Goal: Task Accomplishment & Management: Use online tool/utility

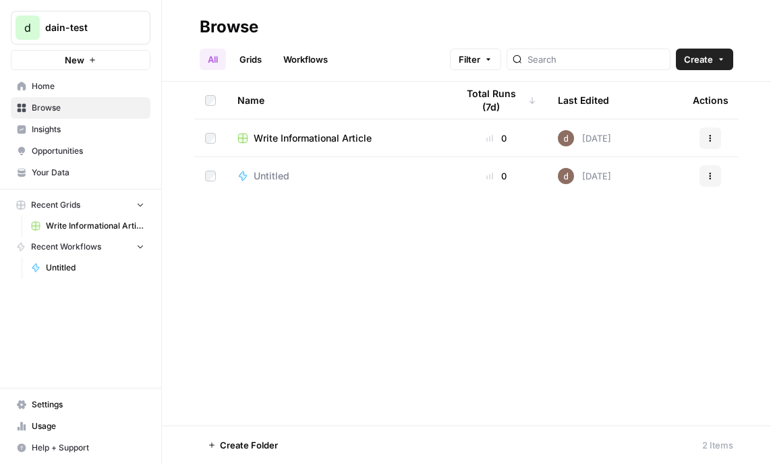
click at [427, 136] on div "Write Informational Article" at bounding box center [336, 138] width 198 height 13
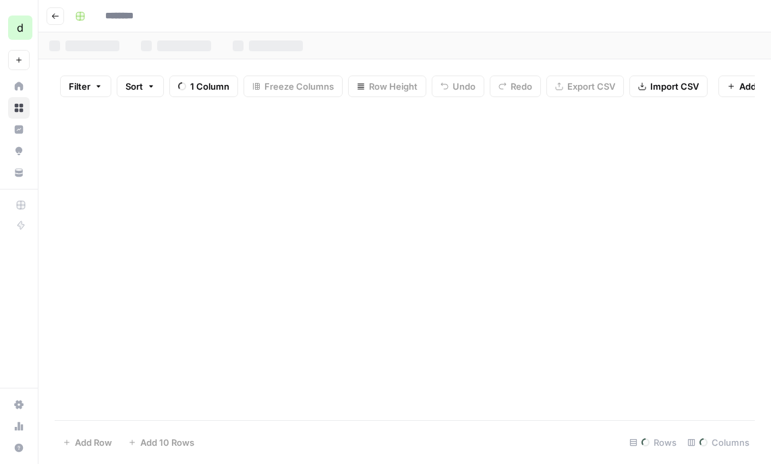
type input "**********"
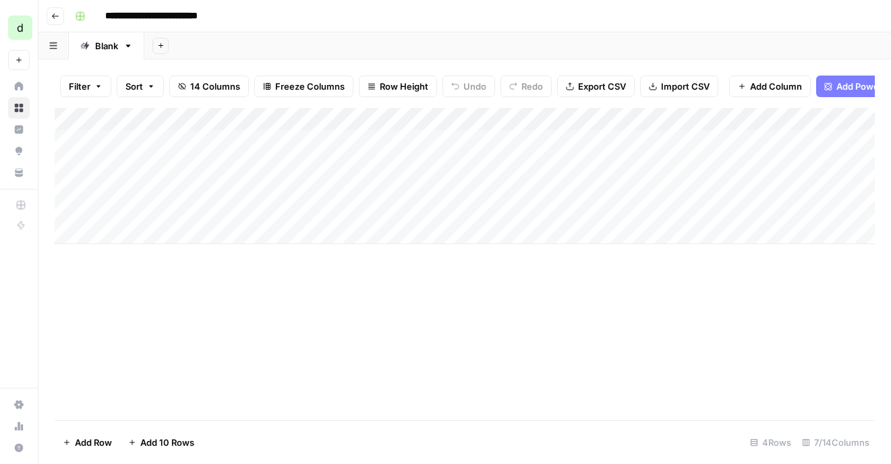
click at [206, 141] on div "Add Column" at bounding box center [465, 176] width 820 height 136
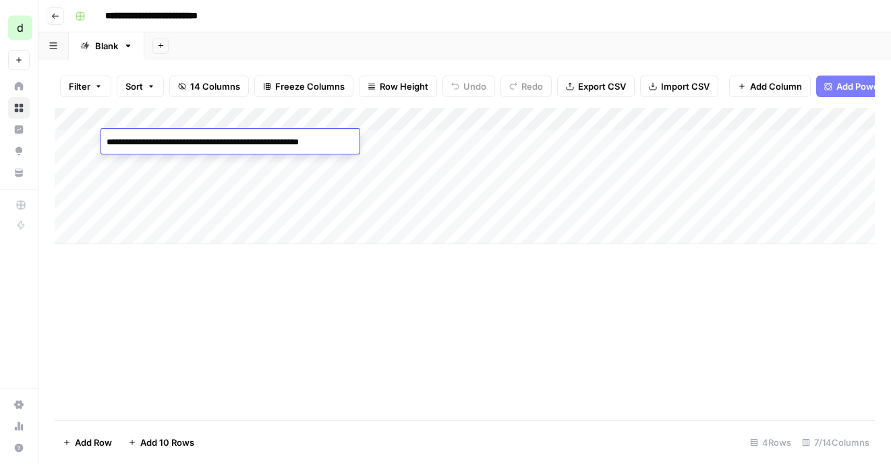
click at [233, 176] on div "Add Column" at bounding box center [465, 176] width 820 height 136
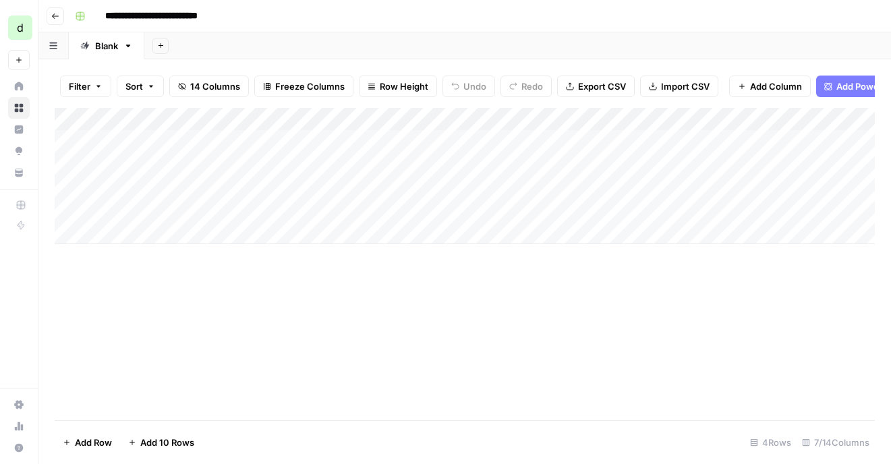
click at [295, 144] on div "Add Column" at bounding box center [465, 176] width 820 height 136
click at [696, 138] on div "Add Column" at bounding box center [465, 176] width 820 height 136
click at [770, 412] on div "outline_input_value can't be blank" at bounding box center [775, 420] width 216 height 43
click at [65, 50] on button "button" at bounding box center [53, 45] width 30 height 26
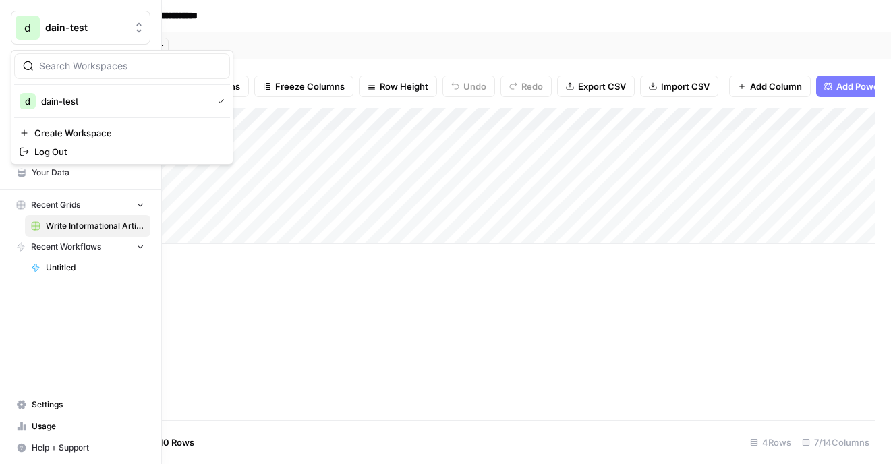
click at [26, 33] on span "d" at bounding box center [27, 28] width 7 height 16
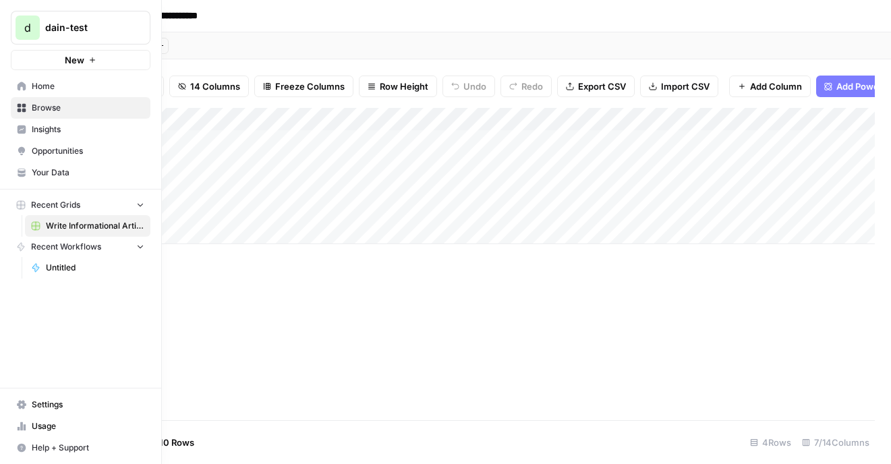
click at [61, 87] on span "Home" at bounding box center [88, 86] width 113 height 12
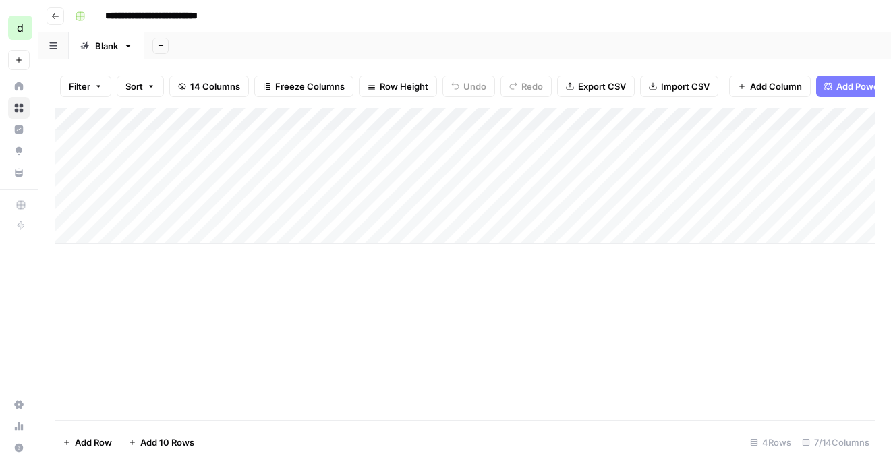
click at [343, 142] on div "Add Column" at bounding box center [465, 176] width 820 height 136
click at [352, 141] on div "Add Column" at bounding box center [465, 176] width 820 height 136
click at [352, 141] on div at bounding box center [380, 141] width 205 height 25
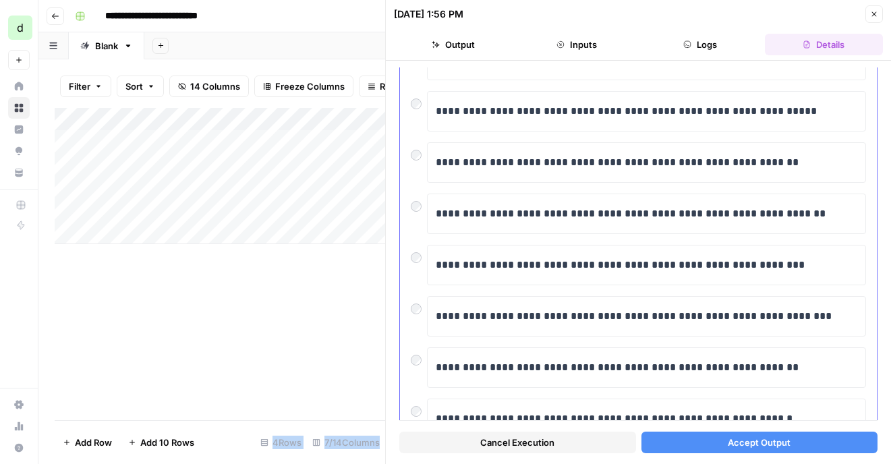
scroll to position [290, 0]
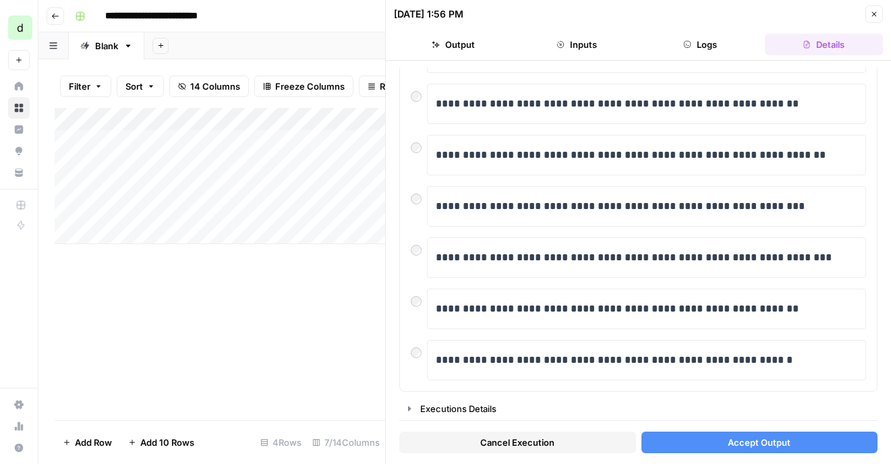
click at [516, 38] on ul "Output Inputs Logs Details" at bounding box center [638, 45] width 489 height 22
click at [512, 41] on button "Output" at bounding box center [453, 45] width 118 height 22
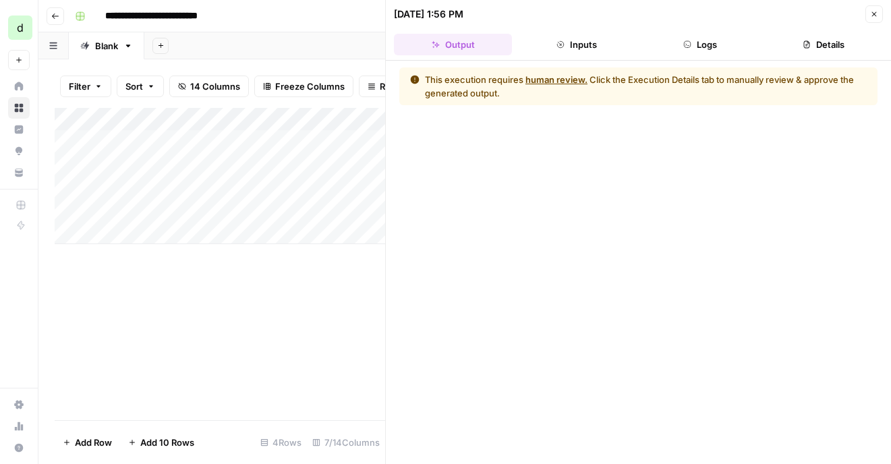
click at [568, 43] on button "Inputs" at bounding box center [576, 45] width 118 height 22
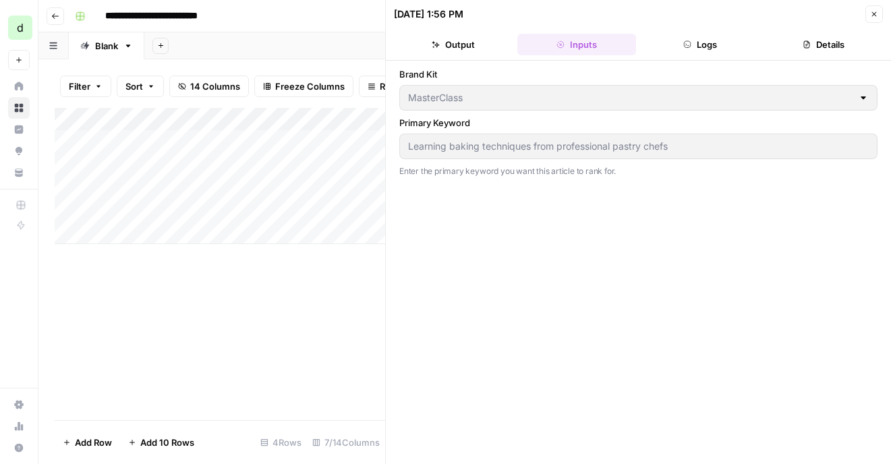
click at [691, 43] on icon "button" at bounding box center [687, 44] width 8 height 8
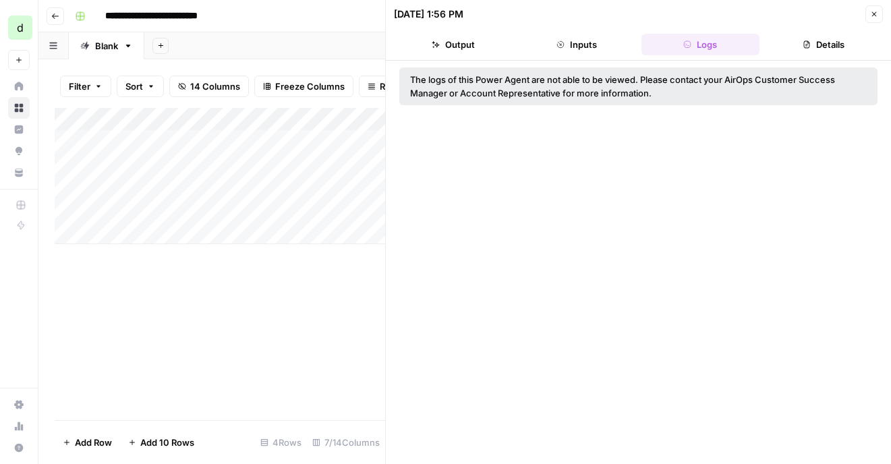
click at [770, 40] on icon "button" at bounding box center [807, 44] width 8 height 8
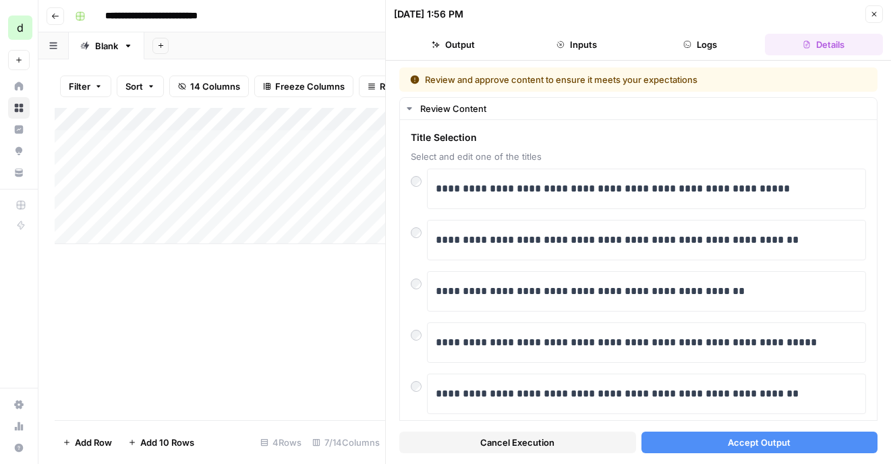
click at [334, 13] on div "**********" at bounding box center [473, 16] width 808 height 22
click at [708, 440] on button "Accept Output" at bounding box center [759, 443] width 237 height 22
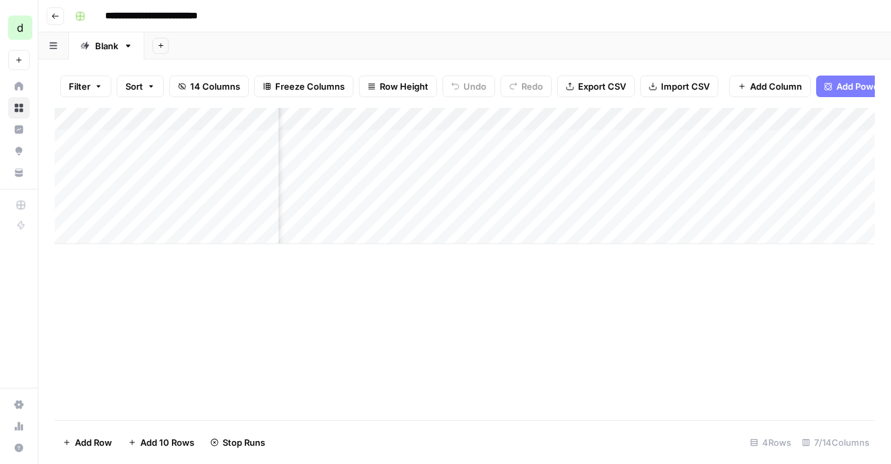
scroll to position [0, 128]
click at [426, 142] on div "Add Column" at bounding box center [465, 176] width 820 height 136
click at [448, 142] on div "Add Column" at bounding box center [465, 176] width 820 height 136
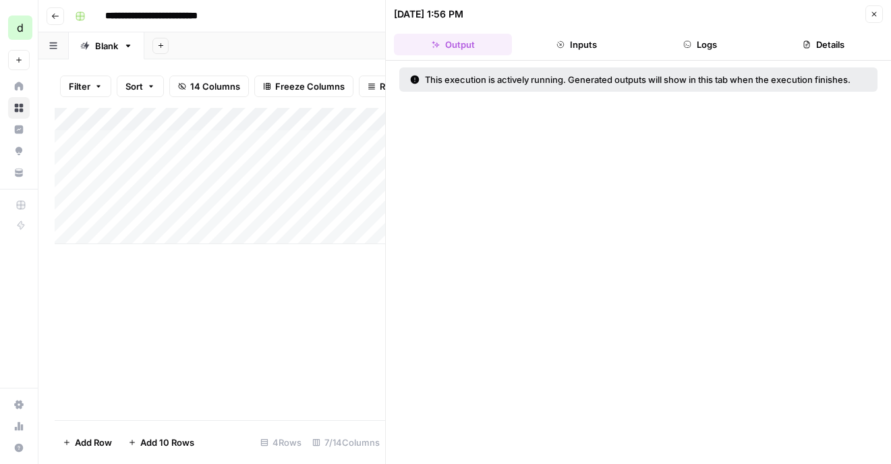
click at [584, 45] on button "Inputs" at bounding box center [576, 45] width 118 height 22
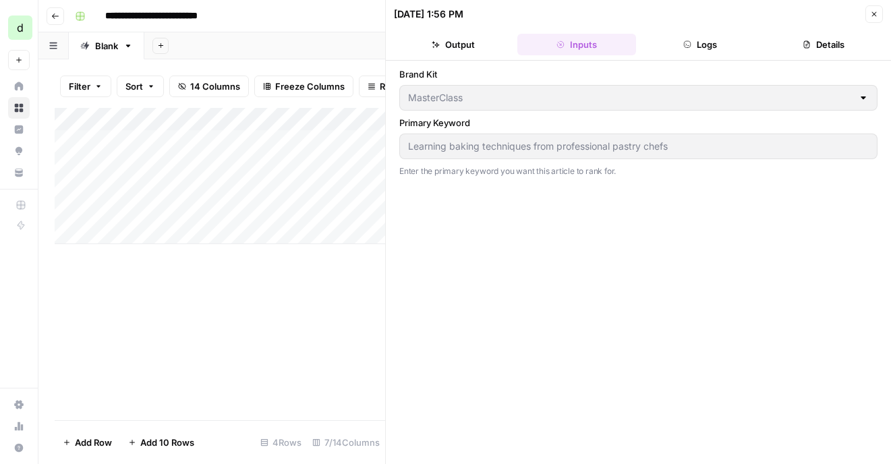
click at [691, 47] on button "Logs" at bounding box center [700, 45] width 118 height 22
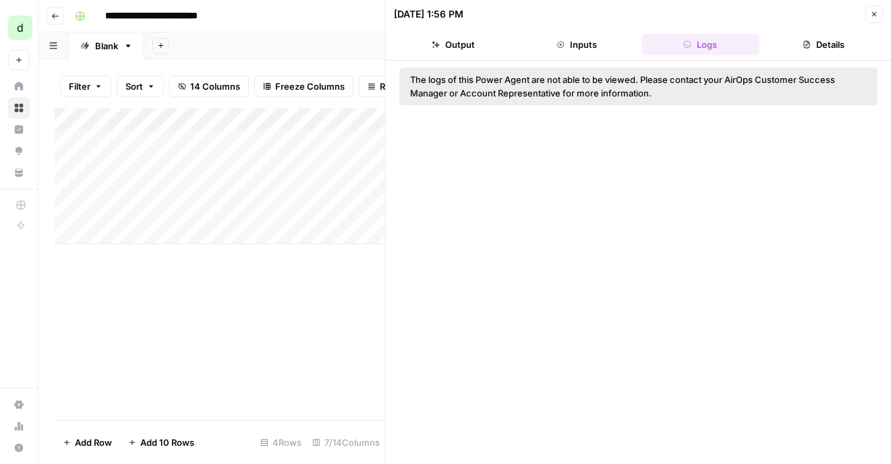
click at [769, 47] on button "Details" at bounding box center [824, 45] width 118 height 22
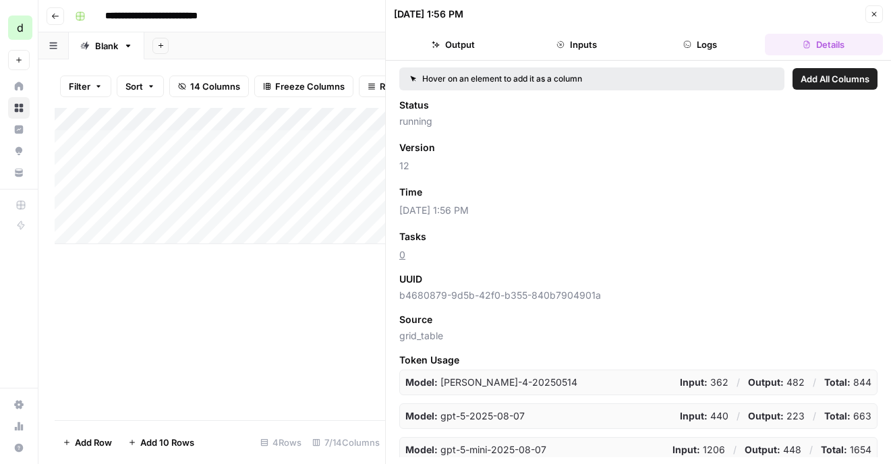
scroll to position [39, 0]
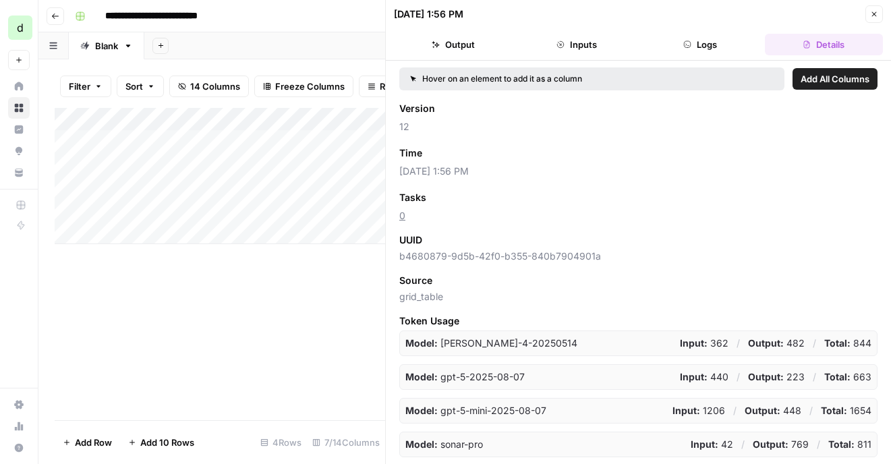
click at [690, 40] on button "Logs" at bounding box center [700, 45] width 118 height 22
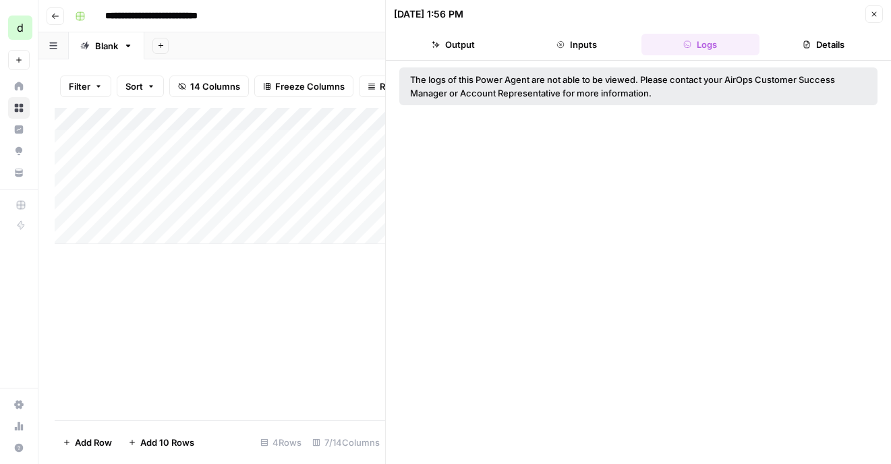
click at [605, 44] on button "Inputs" at bounding box center [576, 45] width 118 height 22
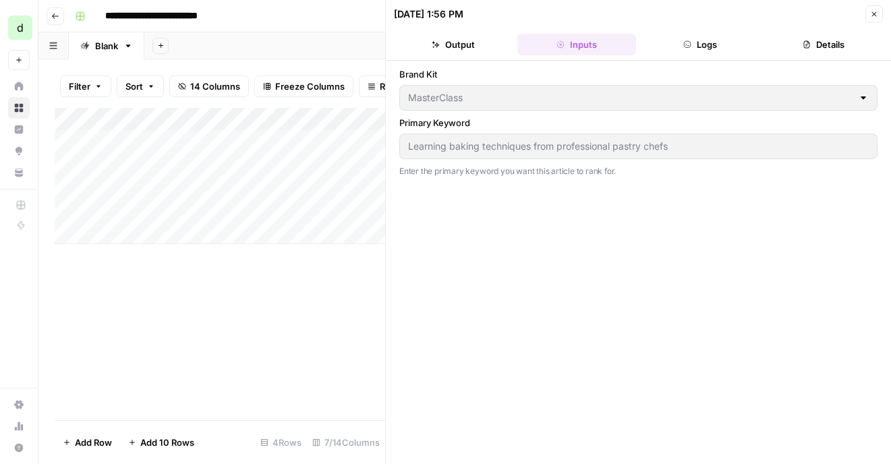
click at [460, 26] on header "[DATE] 1:56 PM Close Output Inputs Logs Details" at bounding box center [638, 30] width 505 height 61
click at [461, 38] on button "Output" at bounding box center [453, 45] width 118 height 22
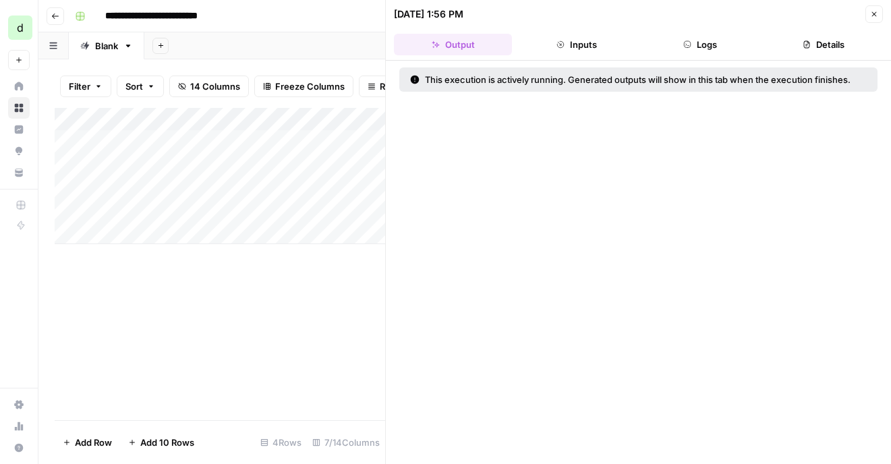
click at [545, 53] on button "Inputs" at bounding box center [576, 45] width 118 height 22
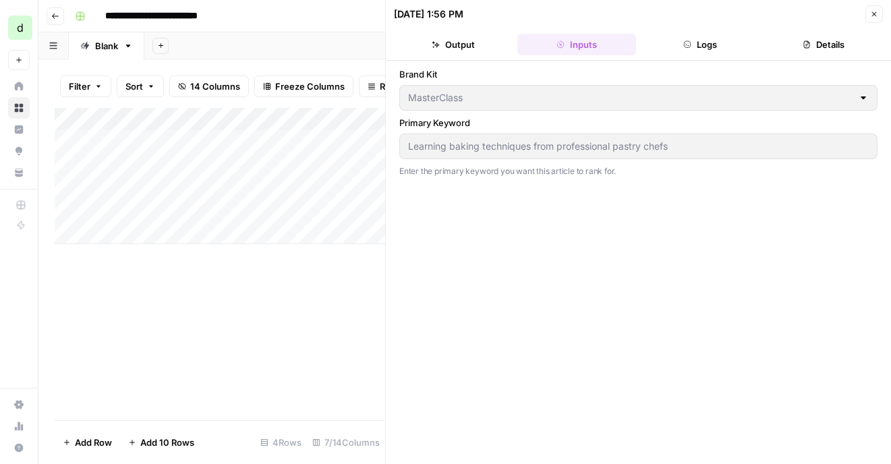
click at [316, 37] on div "Add Sheet" at bounding box center [517, 45] width 747 height 27
click at [332, 17] on div "**********" at bounding box center [473, 16] width 808 height 22
click at [770, 14] on button "Close" at bounding box center [874, 14] width 18 height 18
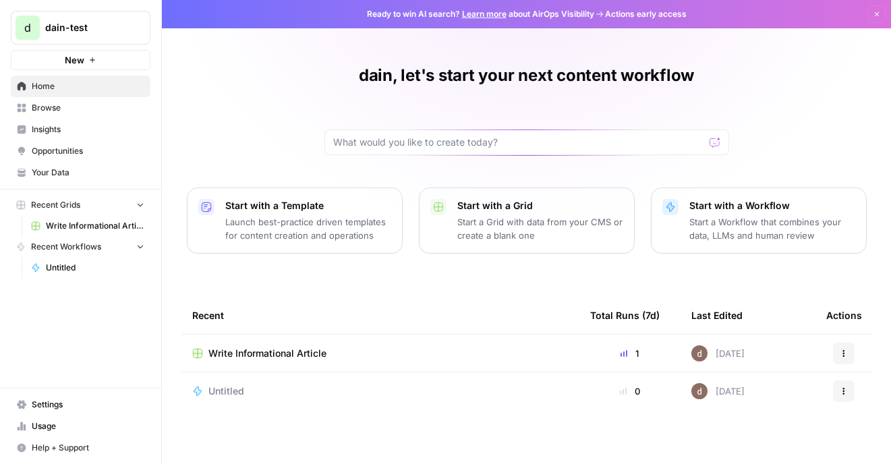
click at [310, 400] on td "Untitled" at bounding box center [380, 391] width 398 height 38
click at [345, 393] on div "Untitled" at bounding box center [380, 390] width 376 height 13
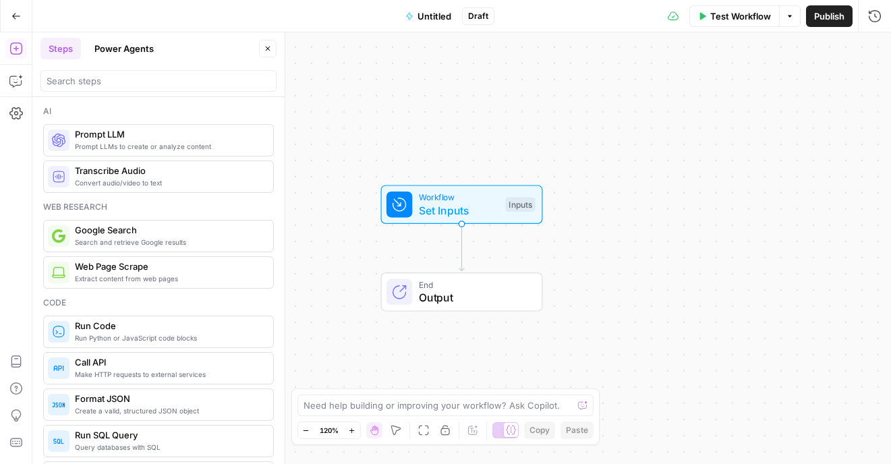
click at [107, 50] on button "Power Agents" at bounding box center [124, 49] width 76 height 22
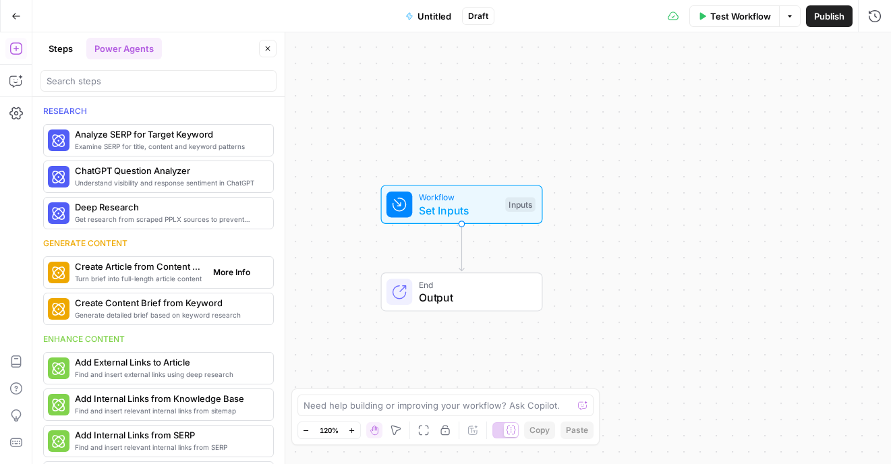
click at [161, 265] on span "Create Article from Content Brief" at bounding box center [138, 266] width 127 height 13
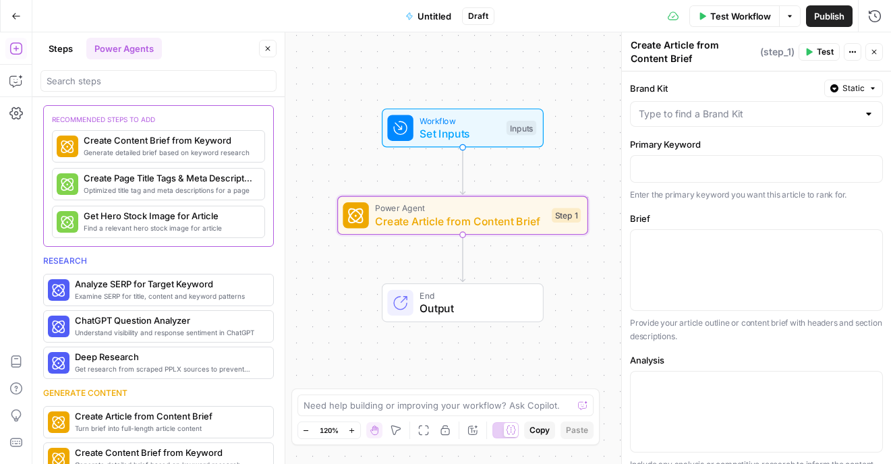
click at [21, 13] on button "Go Back" at bounding box center [16, 16] width 24 height 24
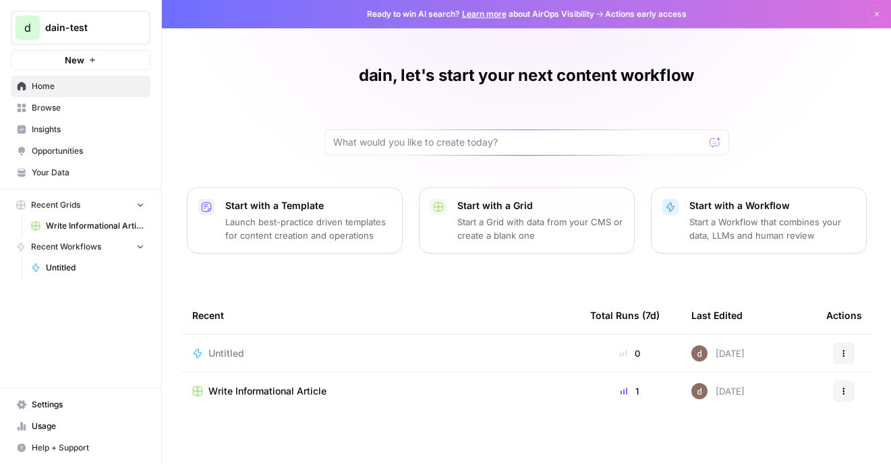
click at [69, 129] on span "Insights" at bounding box center [88, 129] width 113 height 12
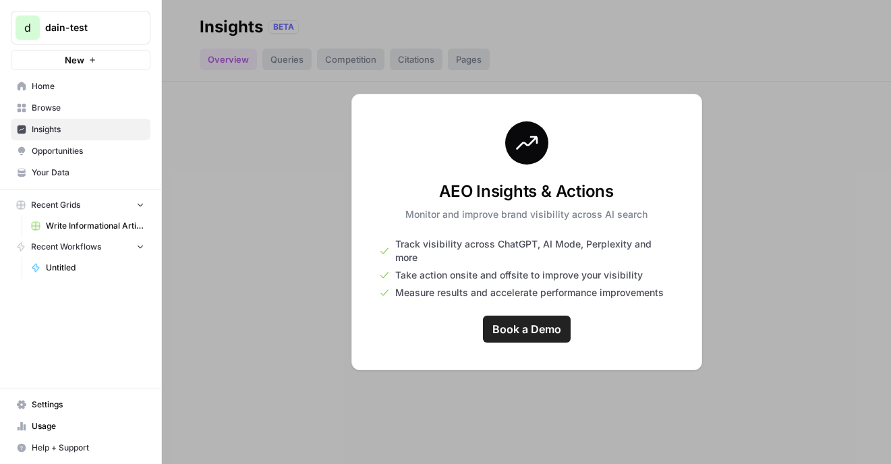
click at [301, 187] on div at bounding box center [526, 232] width 729 height 464
click at [335, 289] on div at bounding box center [526, 232] width 729 height 464
click at [111, 152] on span "Opportunities" at bounding box center [88, 151] width 113 height 12
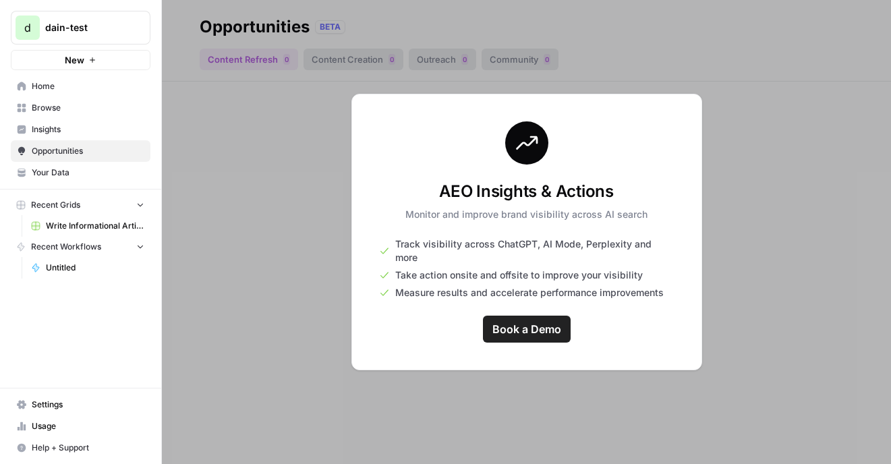
click at [115, 167] on span "Your Data" at bounding box center [88, 173] width 113 height 12
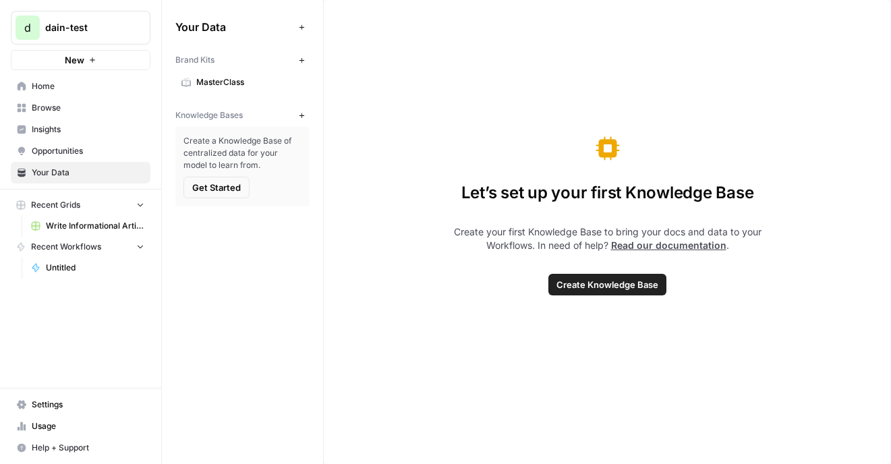
click at [279, 63] on div "Brand Kits" at bounding box center [234, 60] width 118 height 12
click at [304, 62] on icon "button" at bounding box center [301, 60] width 7 height 7
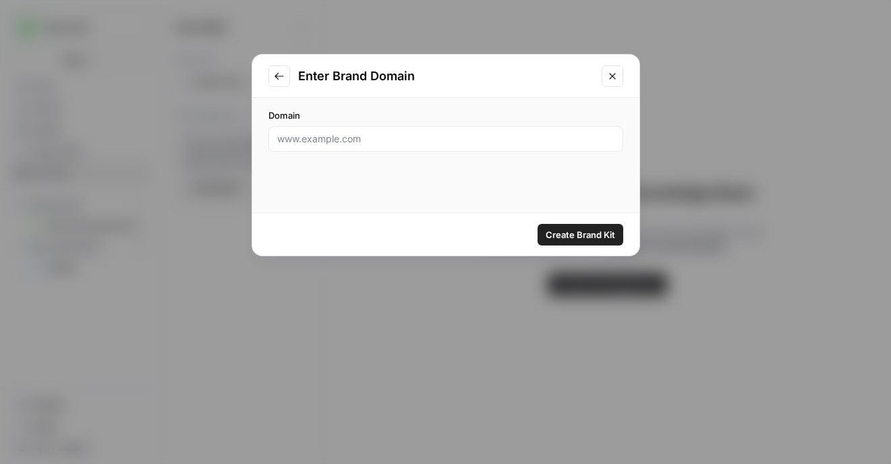
click at [368, 146] on div at bounding box center [445, 139] width 355 height 26
click at [284, 75] on button "Go to previous step" at bounding box center [279, 76] width 22 height 22
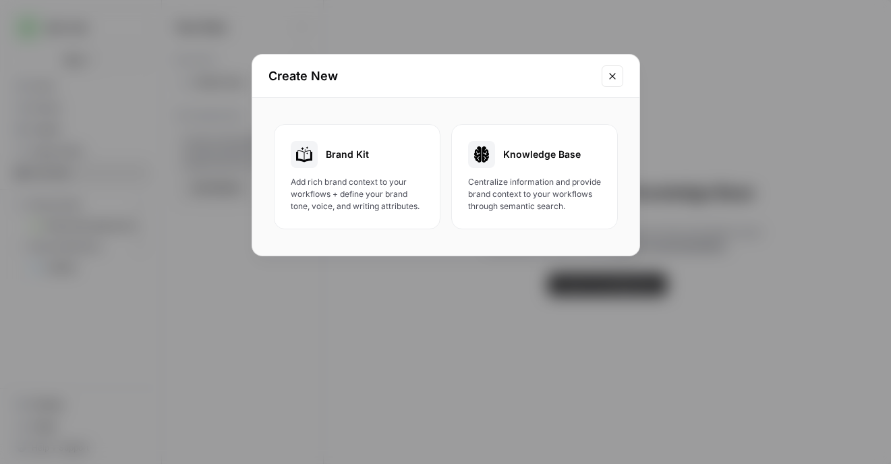
click at [608, 71] on icon "Close modal" at bounding box center [612, 76] width 11 height 11
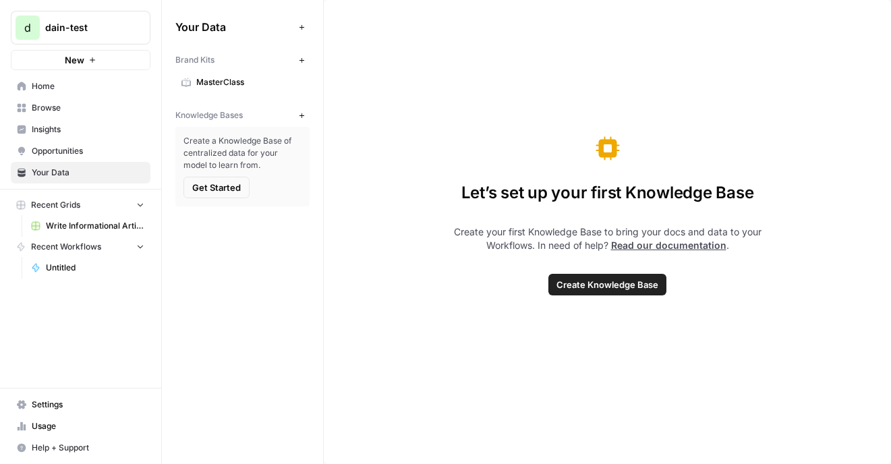
click at [301, 61] on icon "button" at bounding box center [301, 59] width 5 height 5
